Goal: Obtain resource: Download file/media

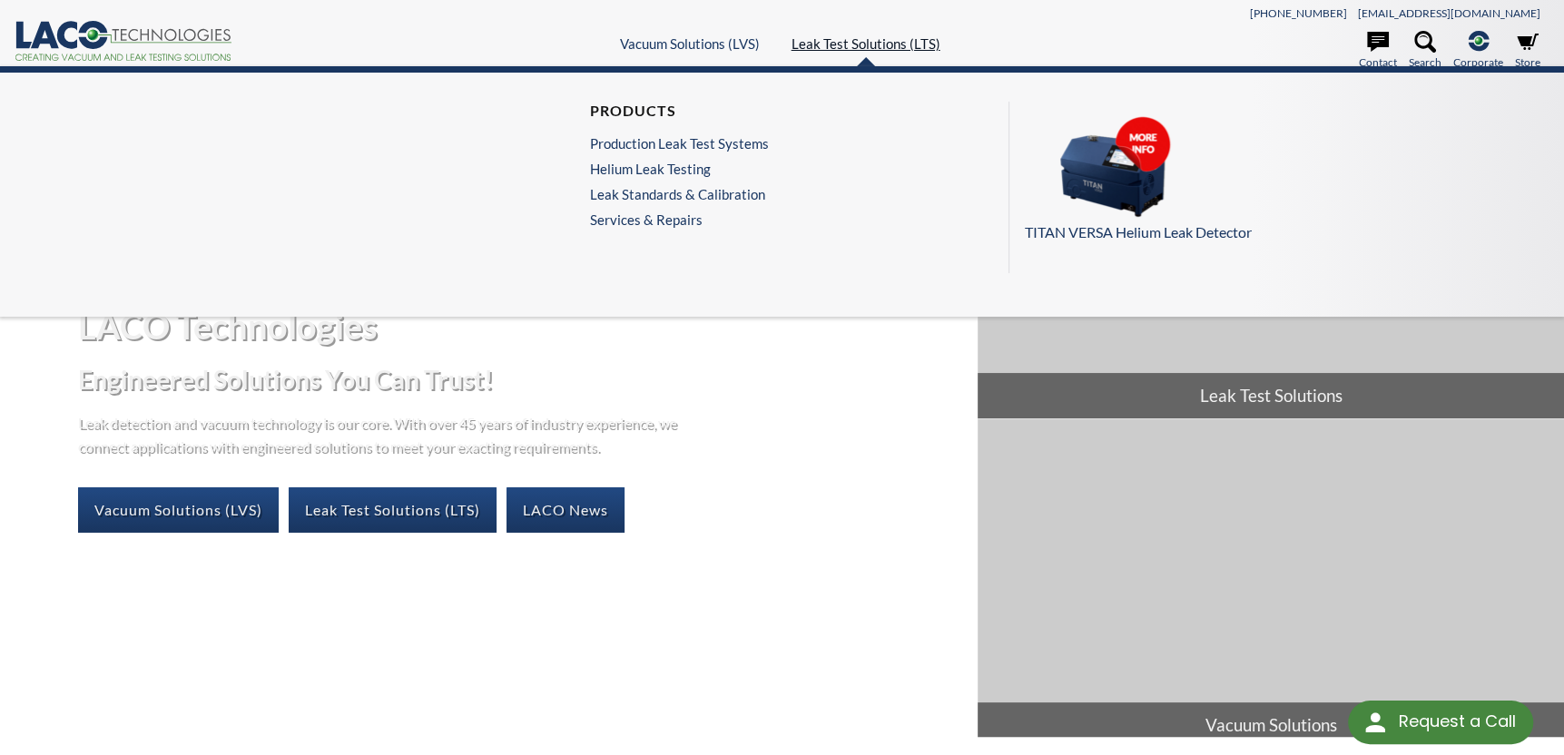
click at [882, 35] on link "Leak Test Solutions (LTS)" at bounding box center [866, 43] width 149 height 16
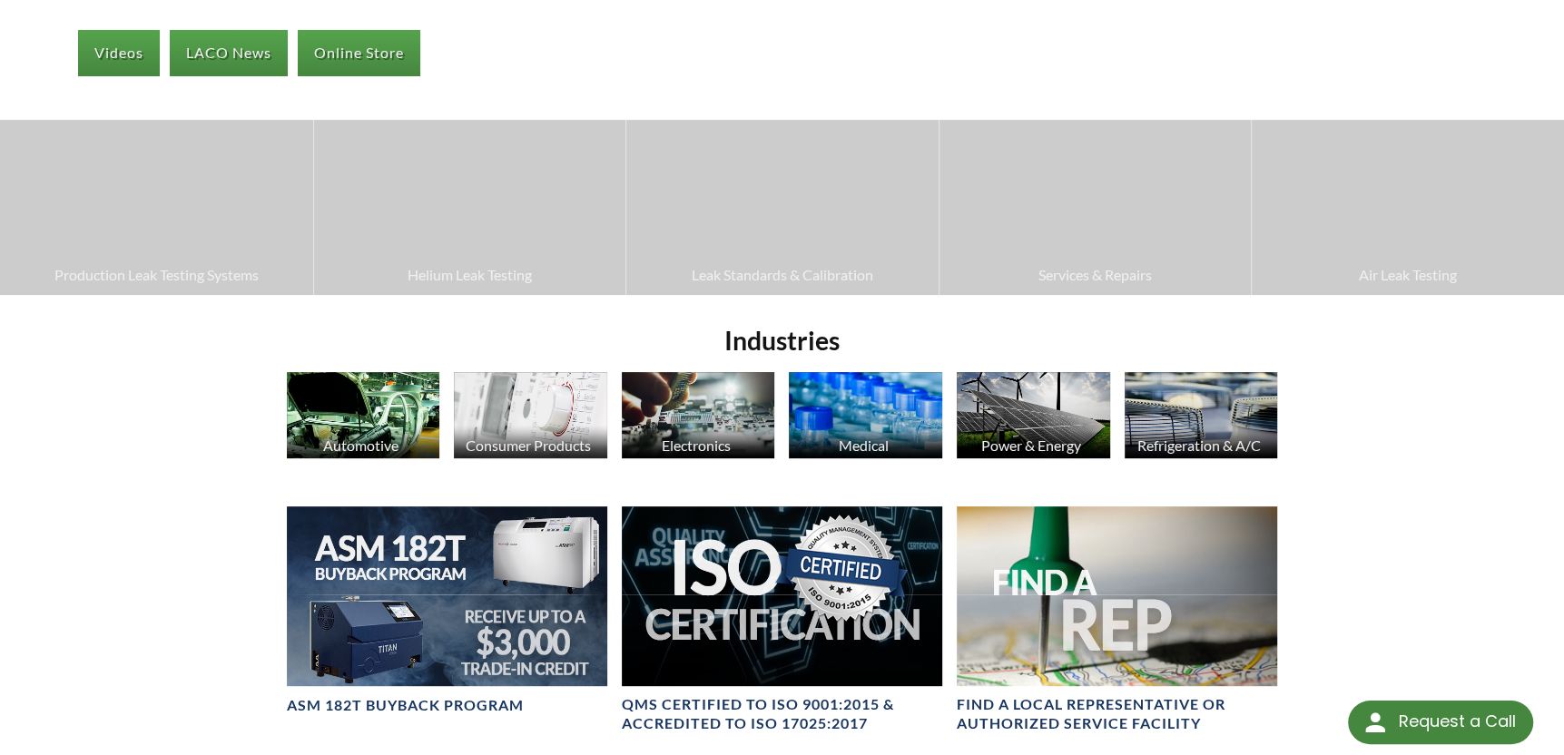
scroll to position [635, 0]
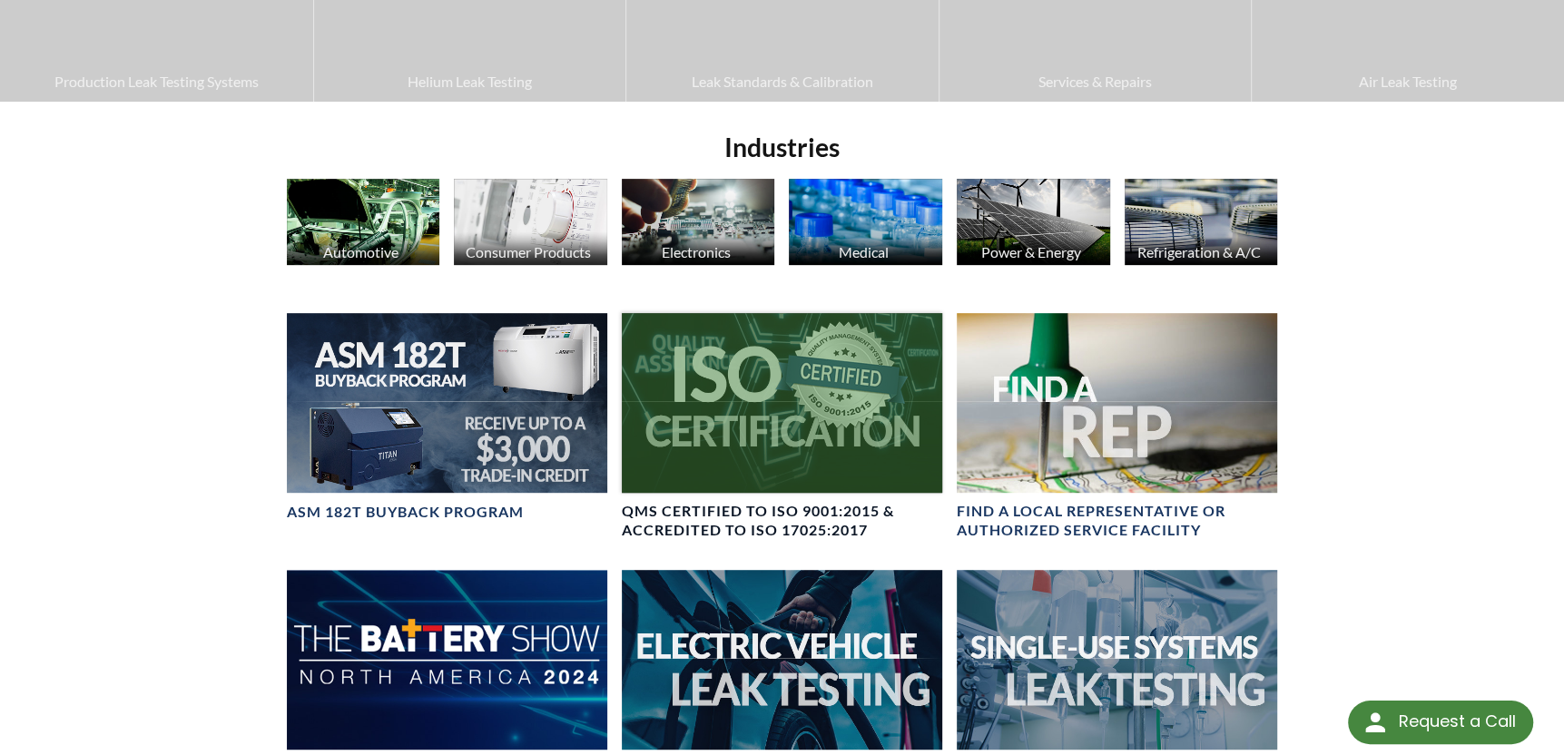
click at [784, 387] on div at bounding box center [782, 403] width 320 height 180
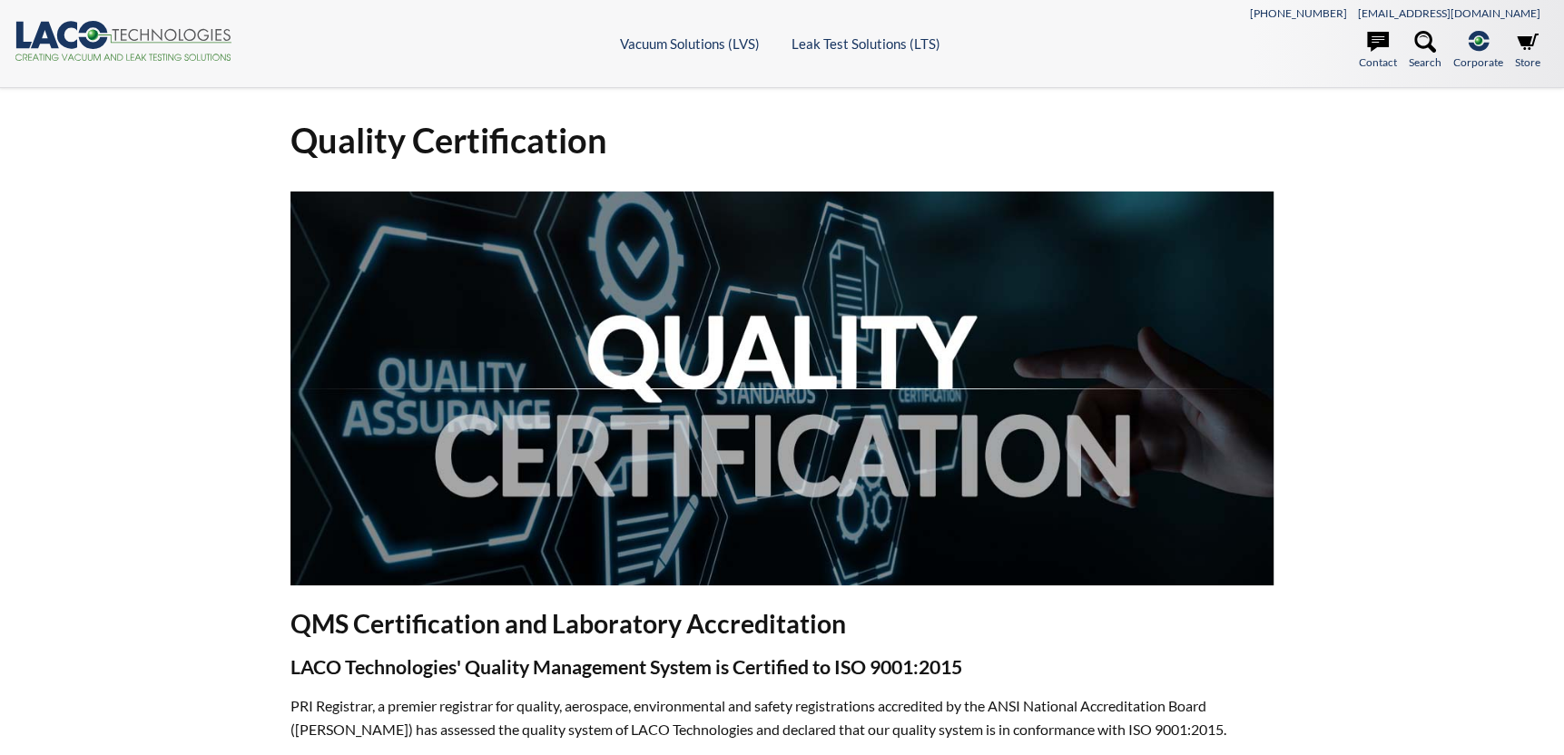
select select "Language Translate Widget"
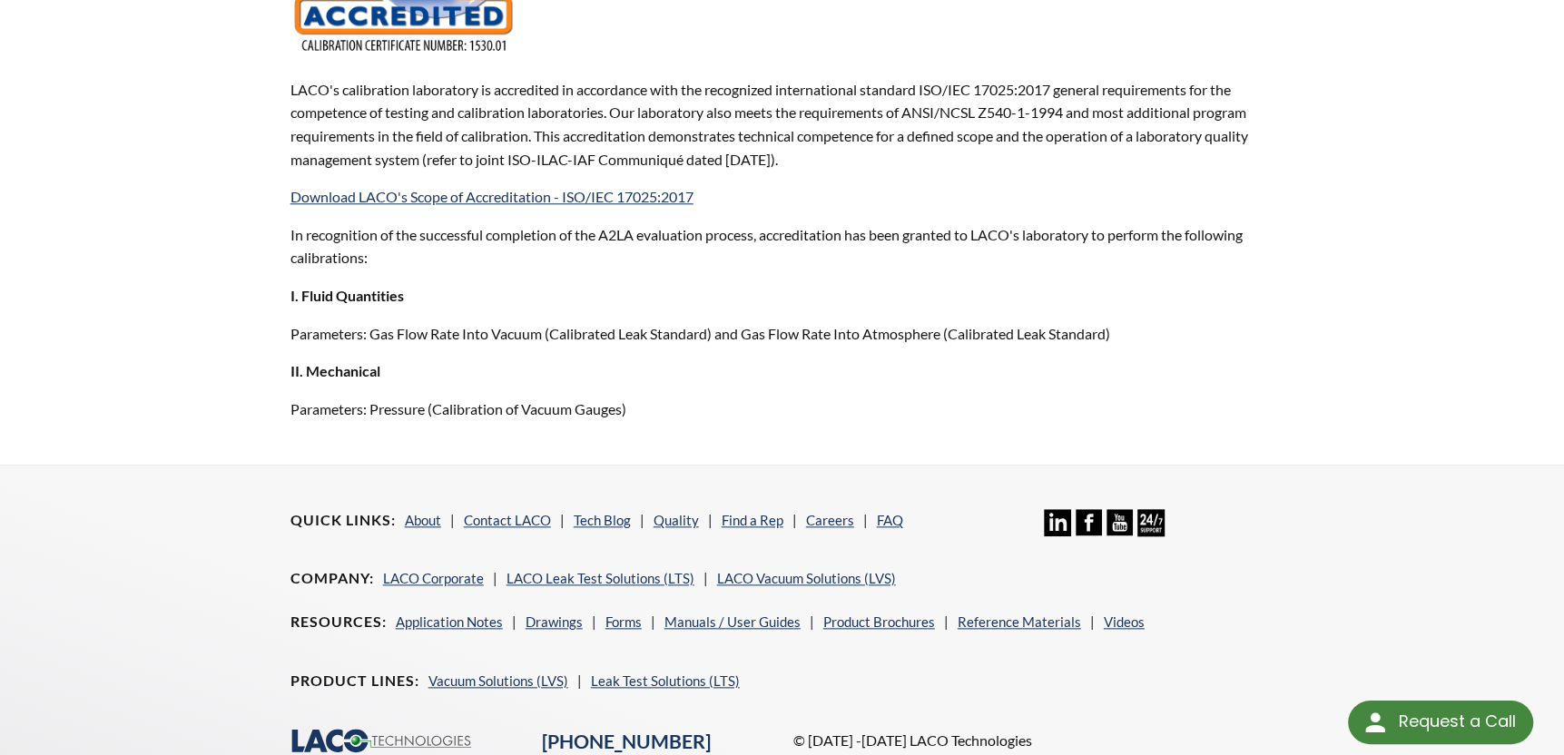
scroll to position [1195, 0]
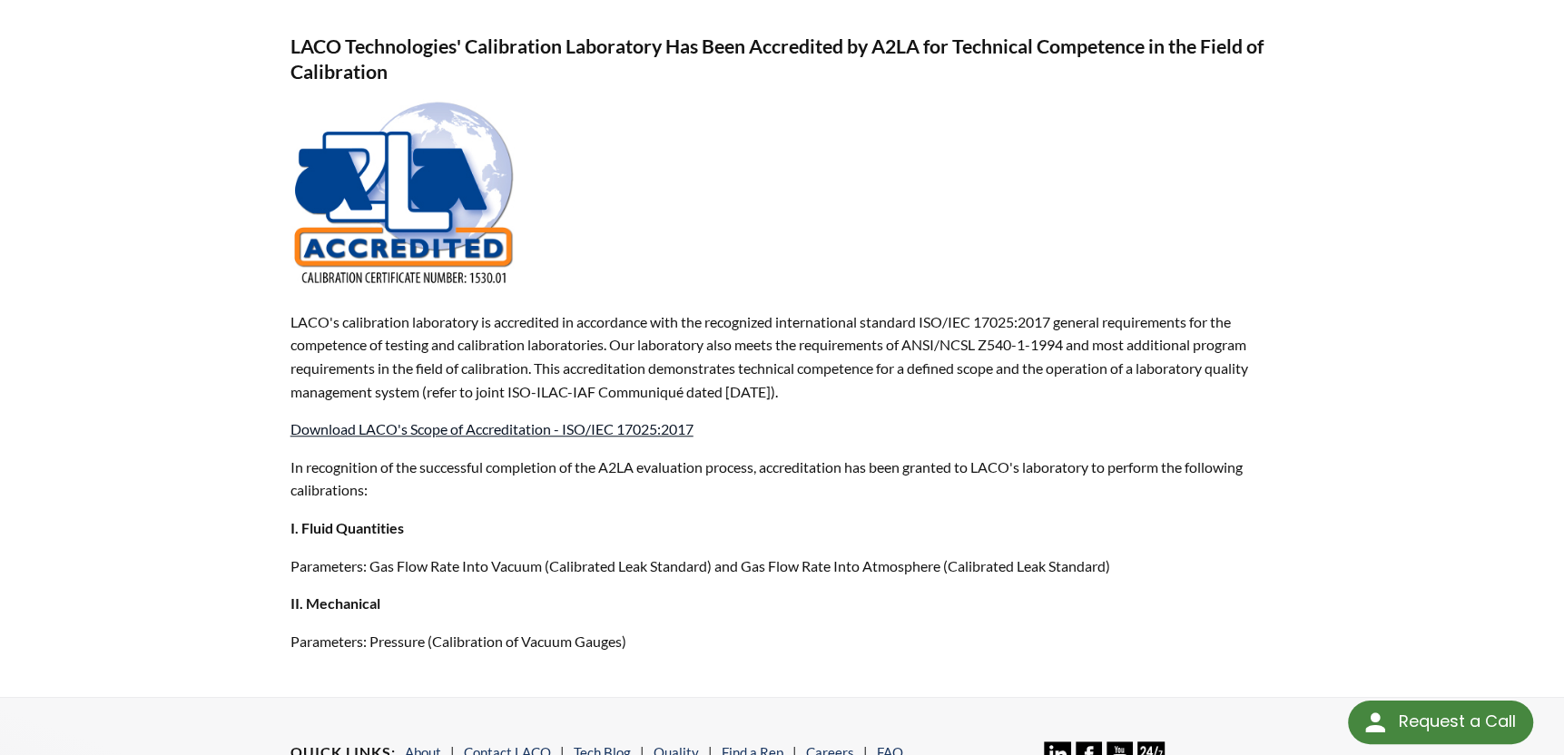
click at [395, 427] on link "Download LACO's Scope of Accreditation - ISO/IEC 17025:2017" at bounding box center [491, 428] width 403 height 17
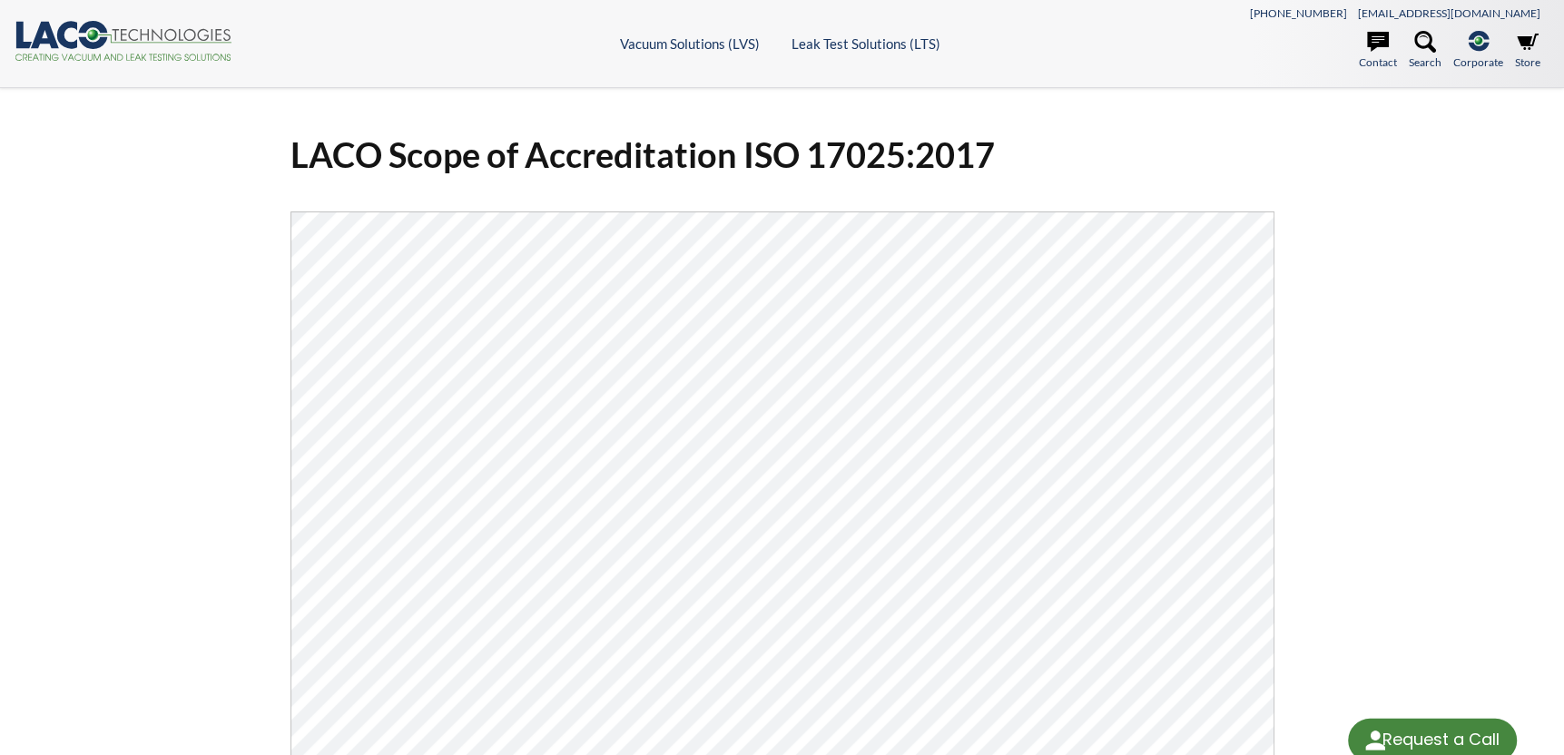
select select "Language Translate Widget"
